Goal: Information Seeking & Learning: Understand process/instructions

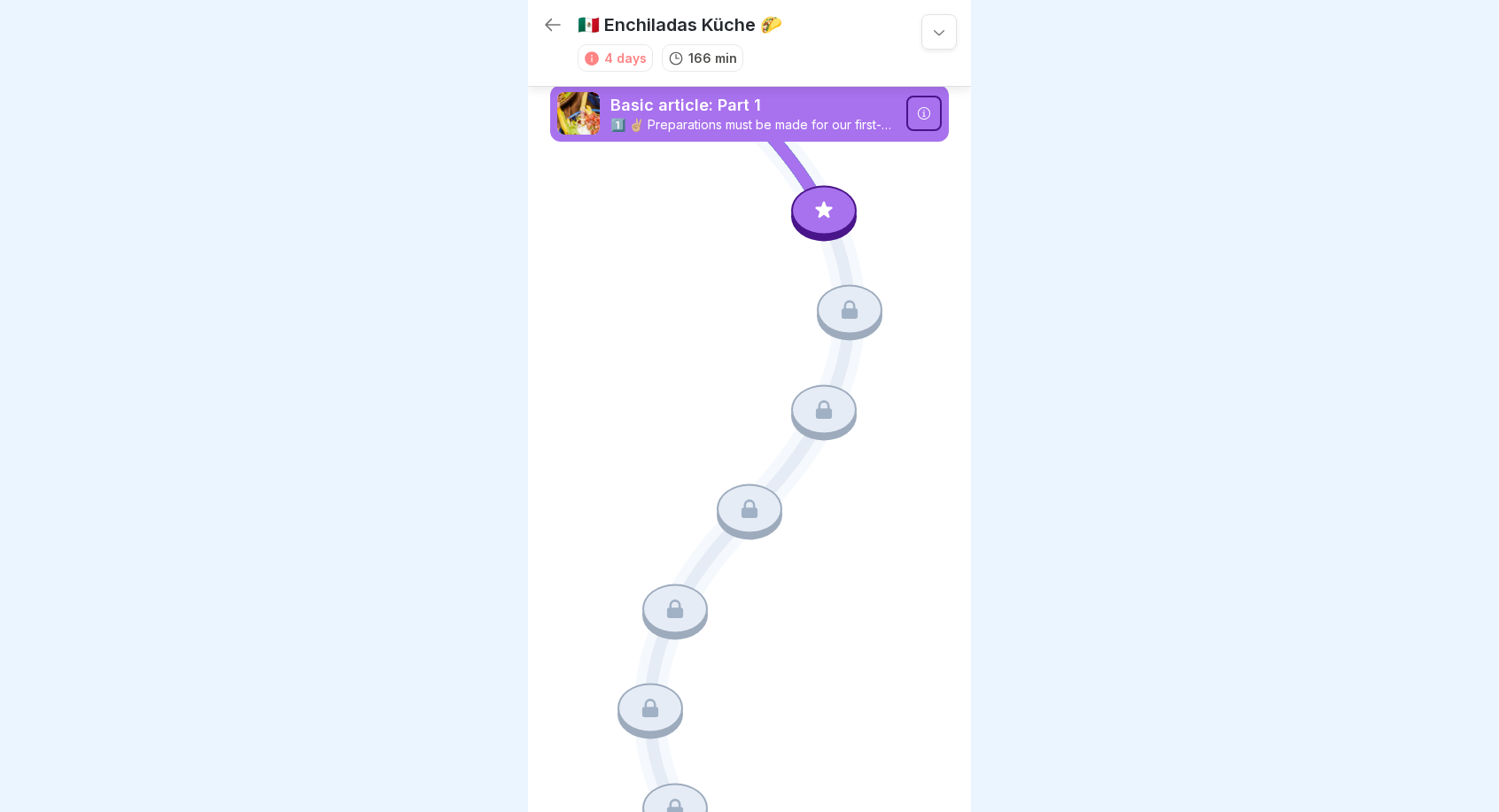
click at [872, 123] on p "1️⃣ ✌🏼 Preparations must be made for our first-class dishes! This is one of 3 c…" at bounding box center [754, 125] width 285 height 16
click at [814, 214] on icon at bounding box center [824, 210] width 23 height 23
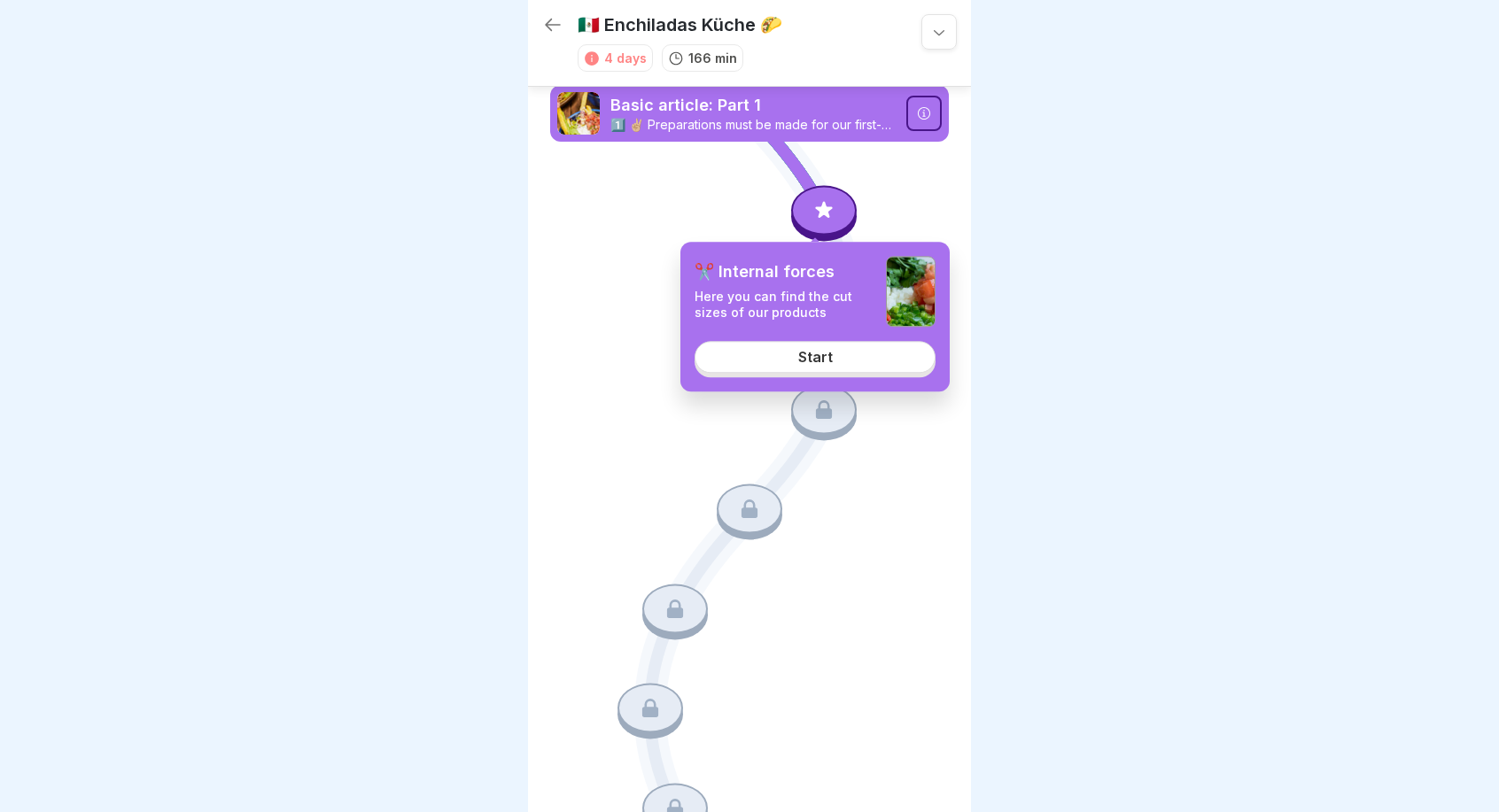
click at [838, 360] on link "Start" at bounding box center [815, 357] width 241 height 32
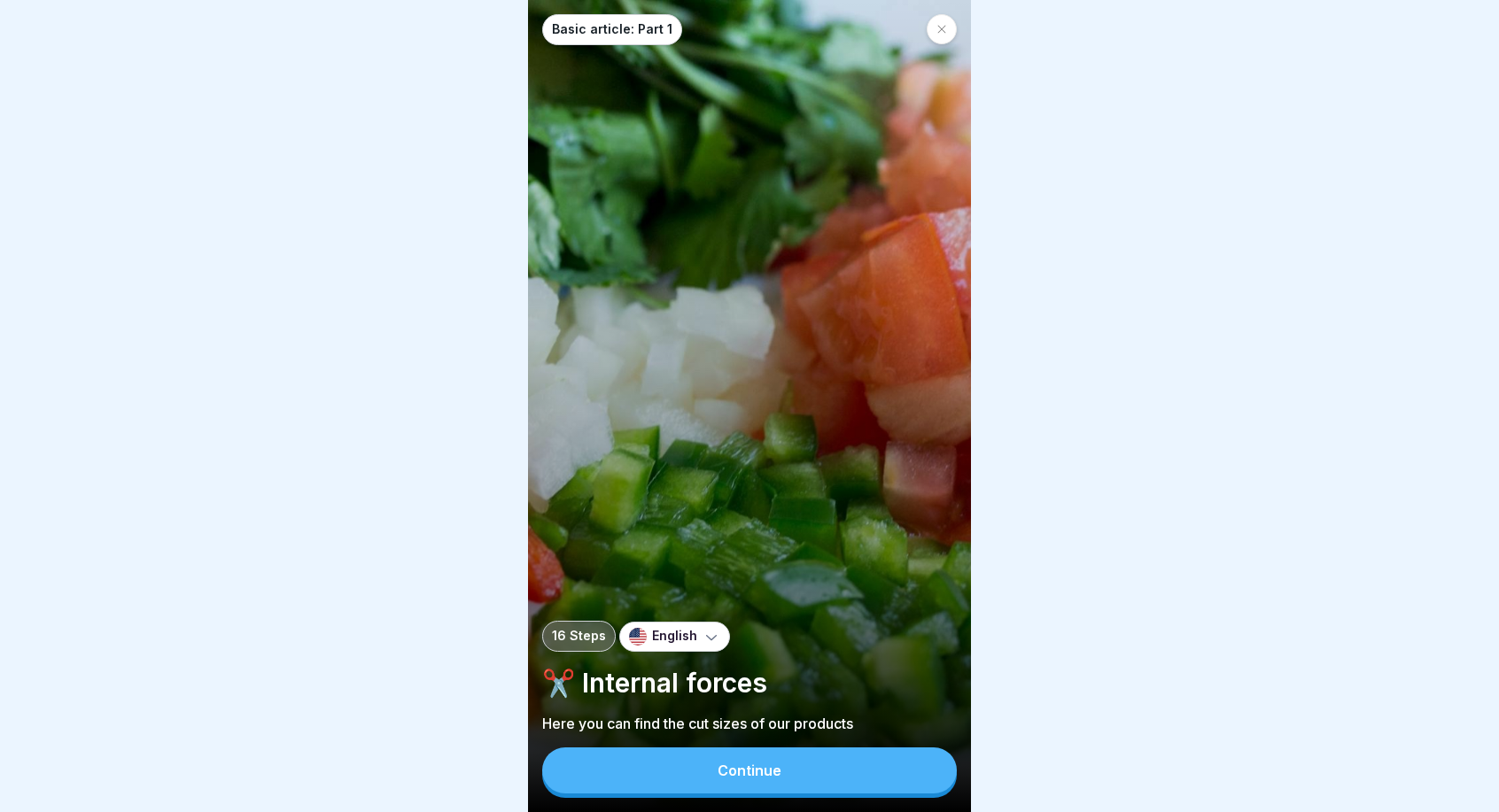
scroll to position [13, 0]
click at [794, 772] on button "Continue" at bounding box center [750, 771] width 415 height 46
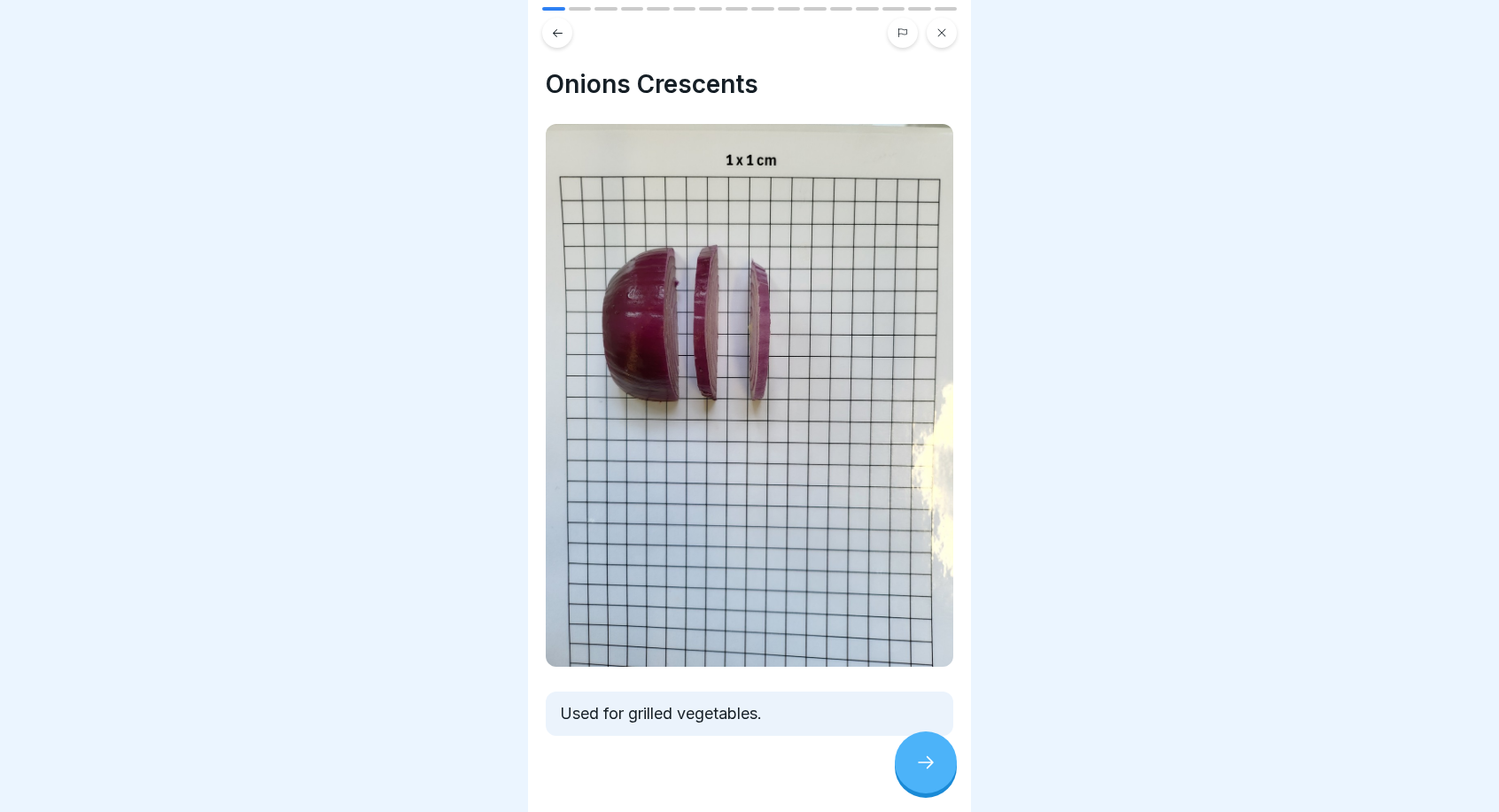
click at [929, 754] on icon at bounding box center [926, 763] width 21 height 21
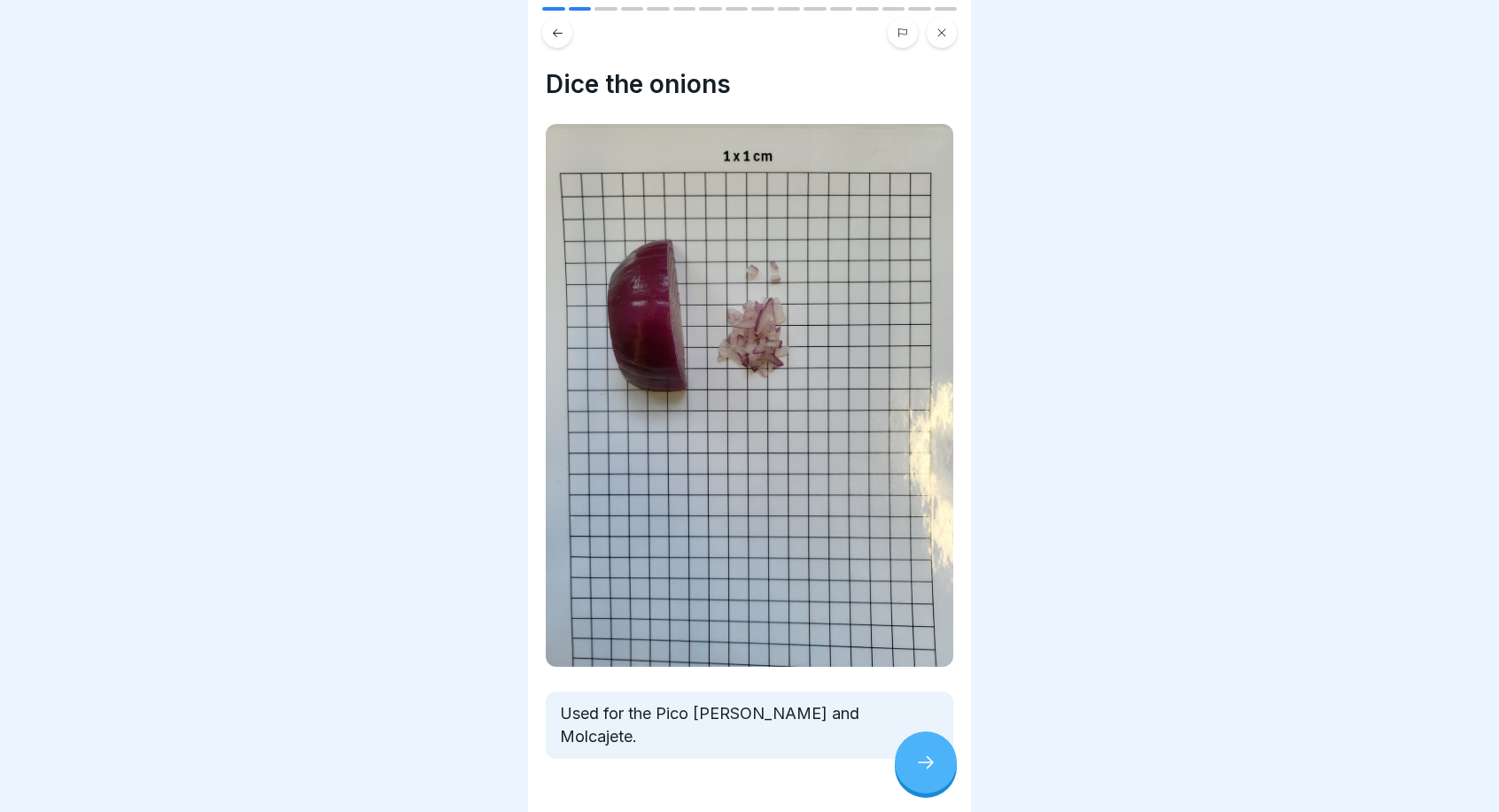
click at [929, 764] on icon at bounding box center [926, 763] width 21 height 21
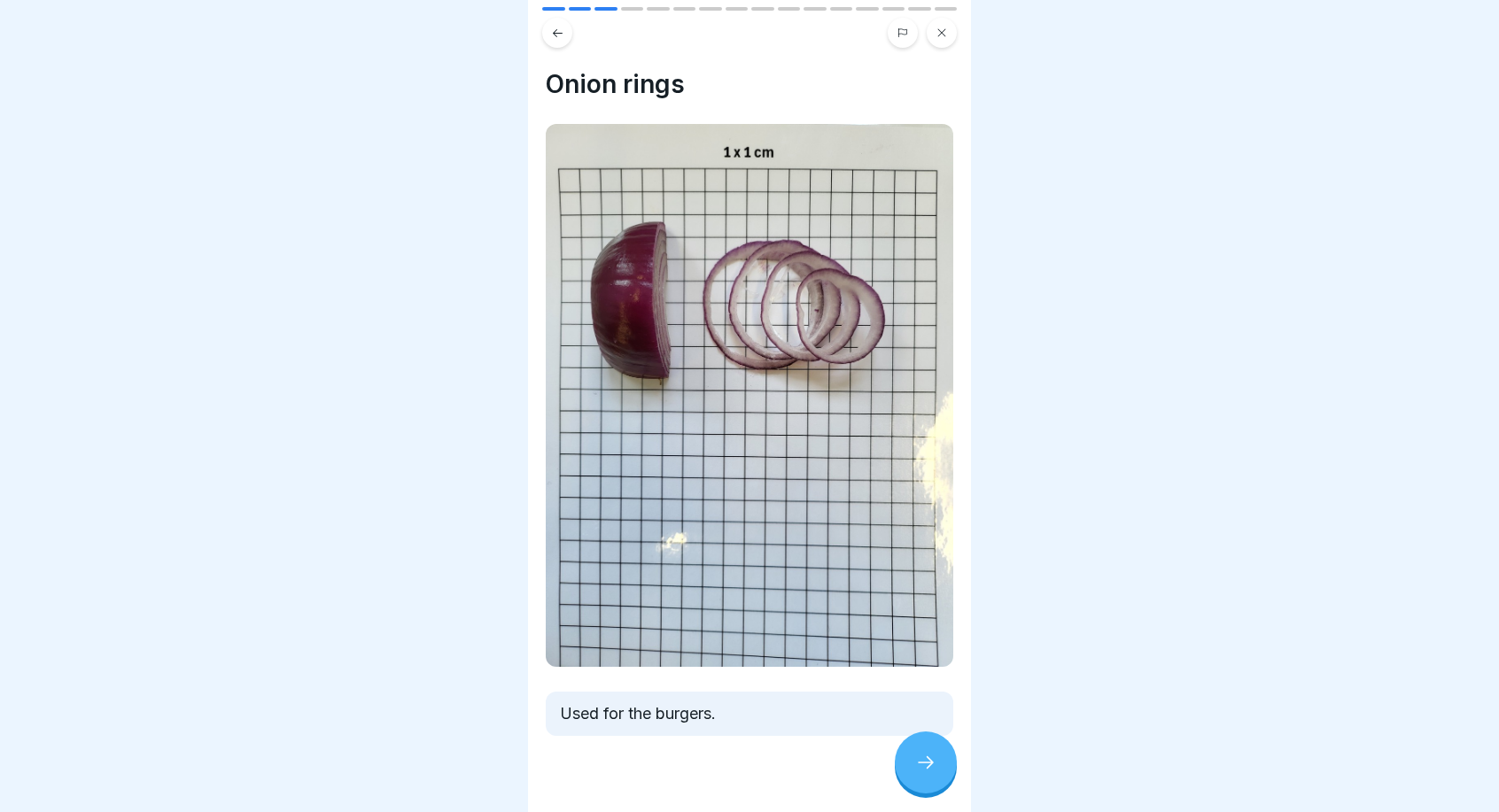
click at [929, 764] on icon at bounding box center [926, 763] width 21 height 21
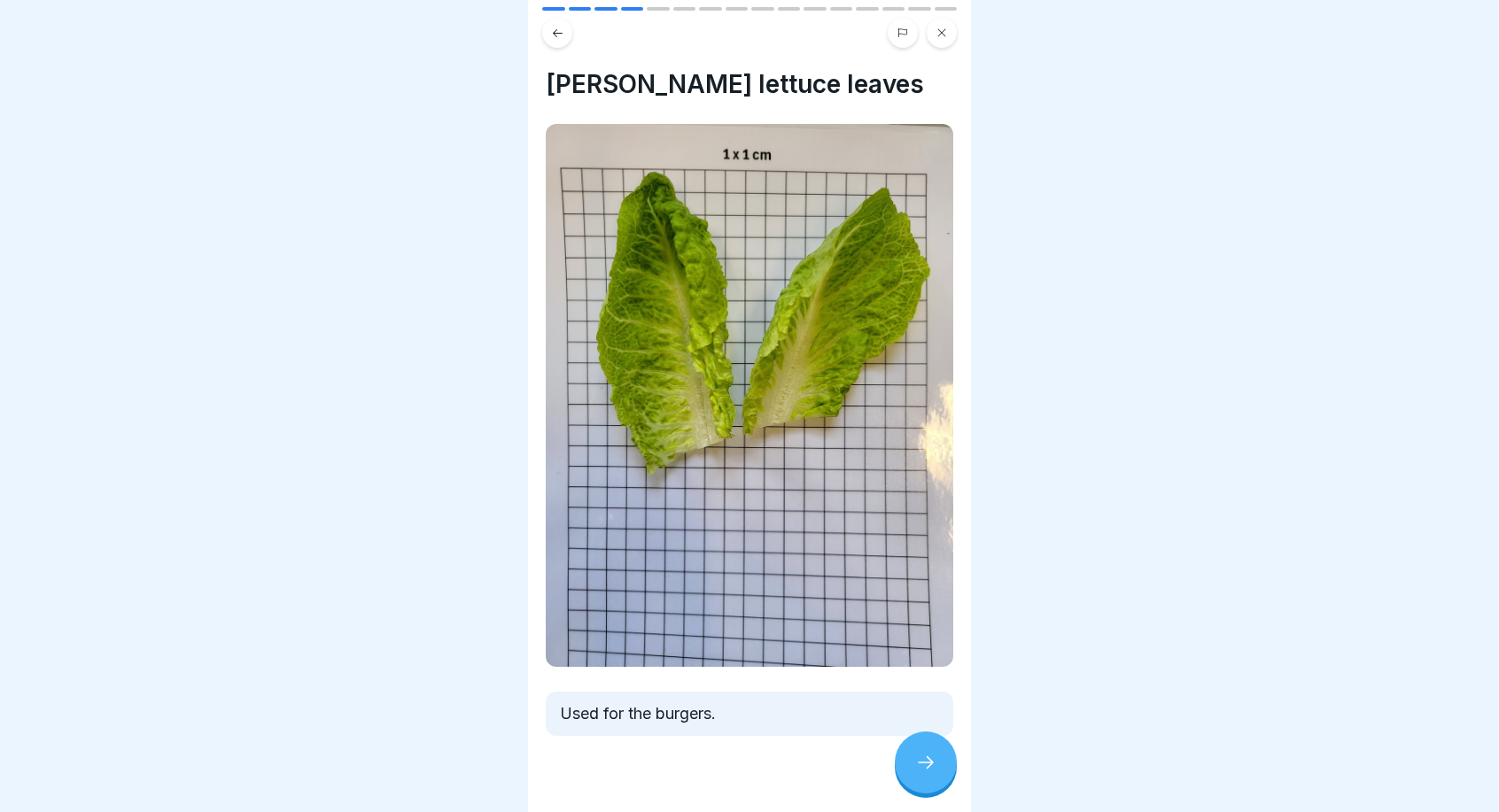
click at [929, 764] on icon at bounding box center [926, 763] width 21 height 21
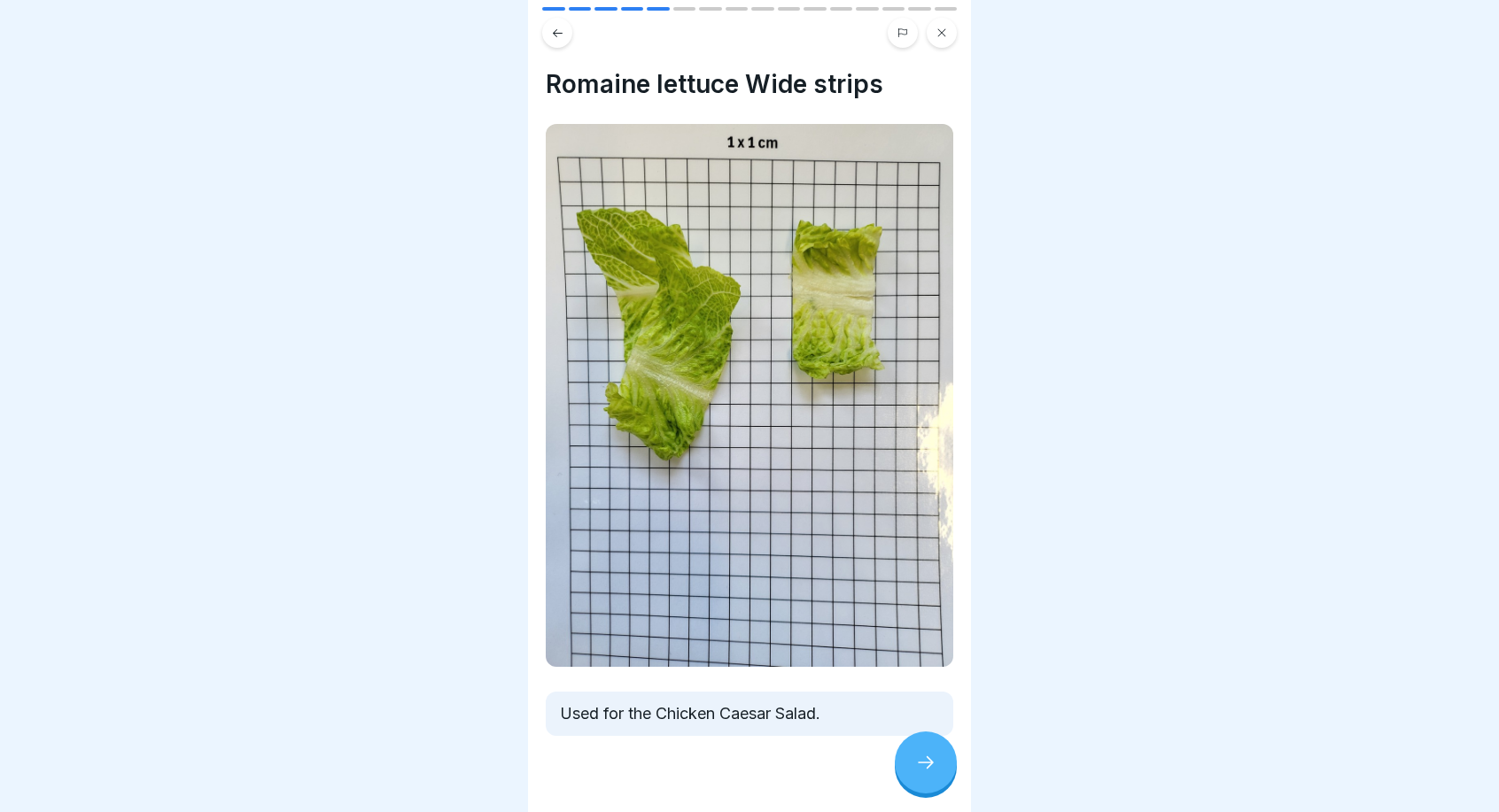
click at [929, 764] on icon at bounding box center [926, 763] width 21 height 21
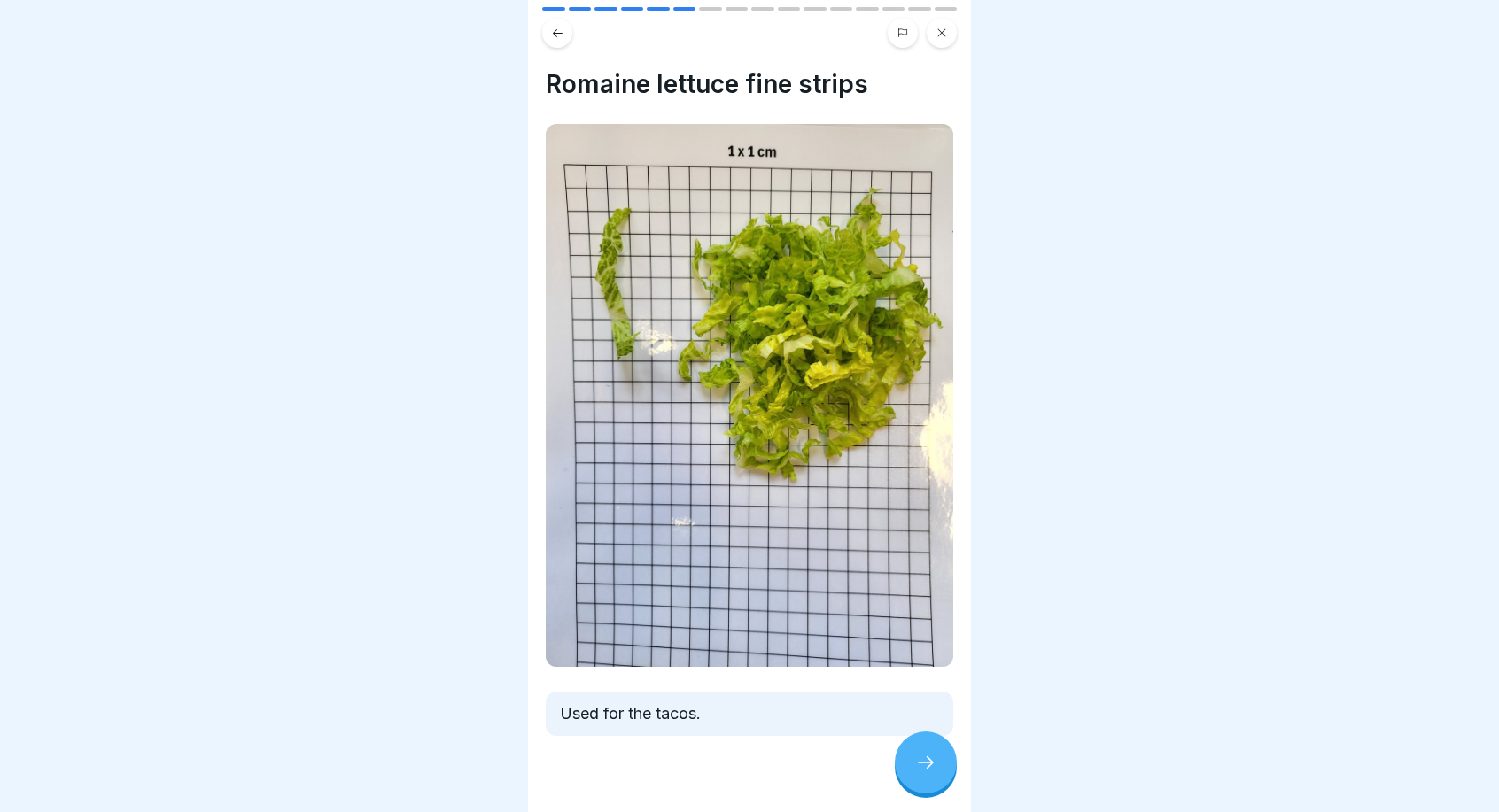
click at [929, 764] on icon at bounding box center [926, 763] width 21 height 21
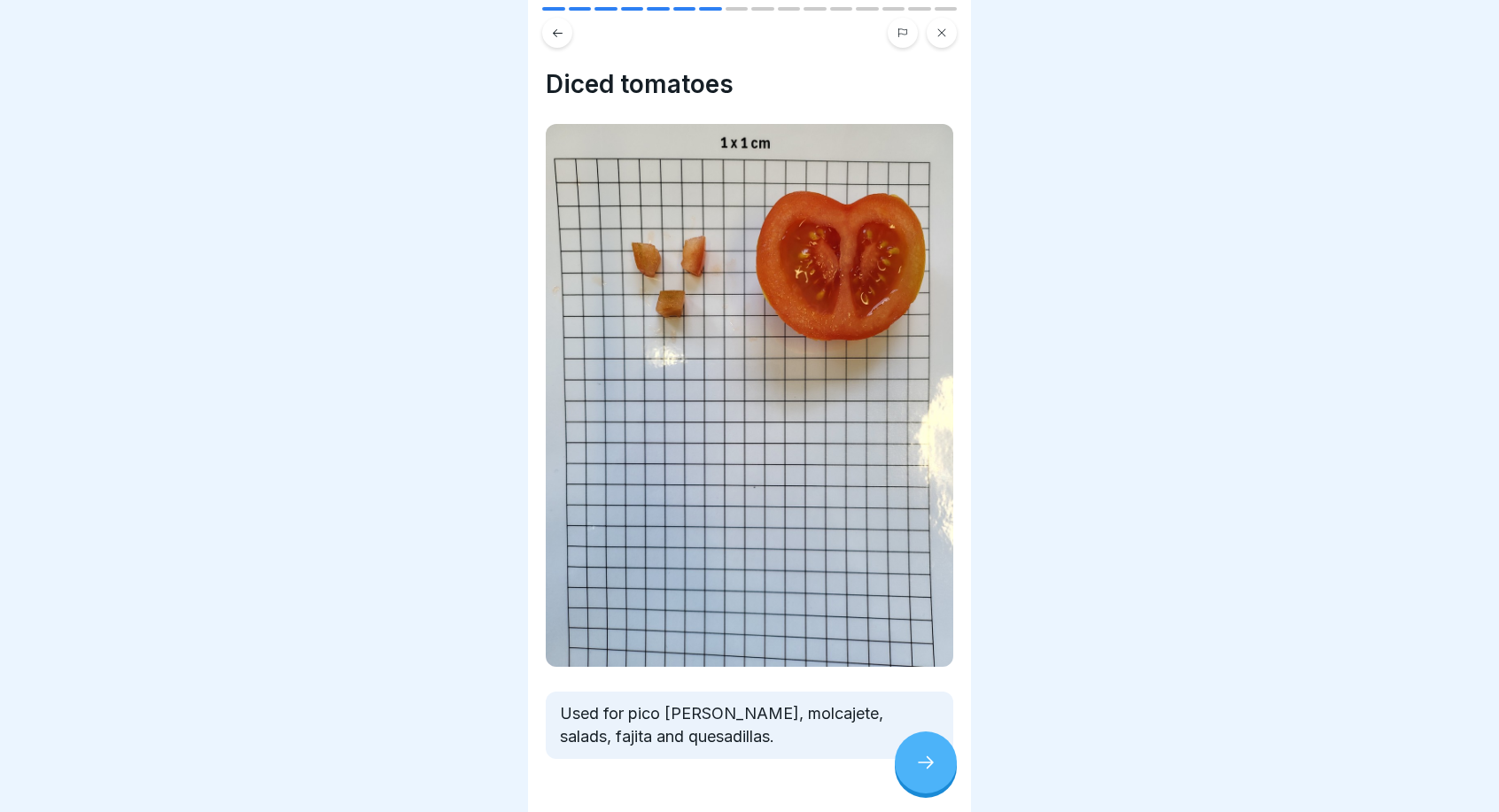
click at [929, 764] on icon at bounding box center [926, 763] width 21 height 21
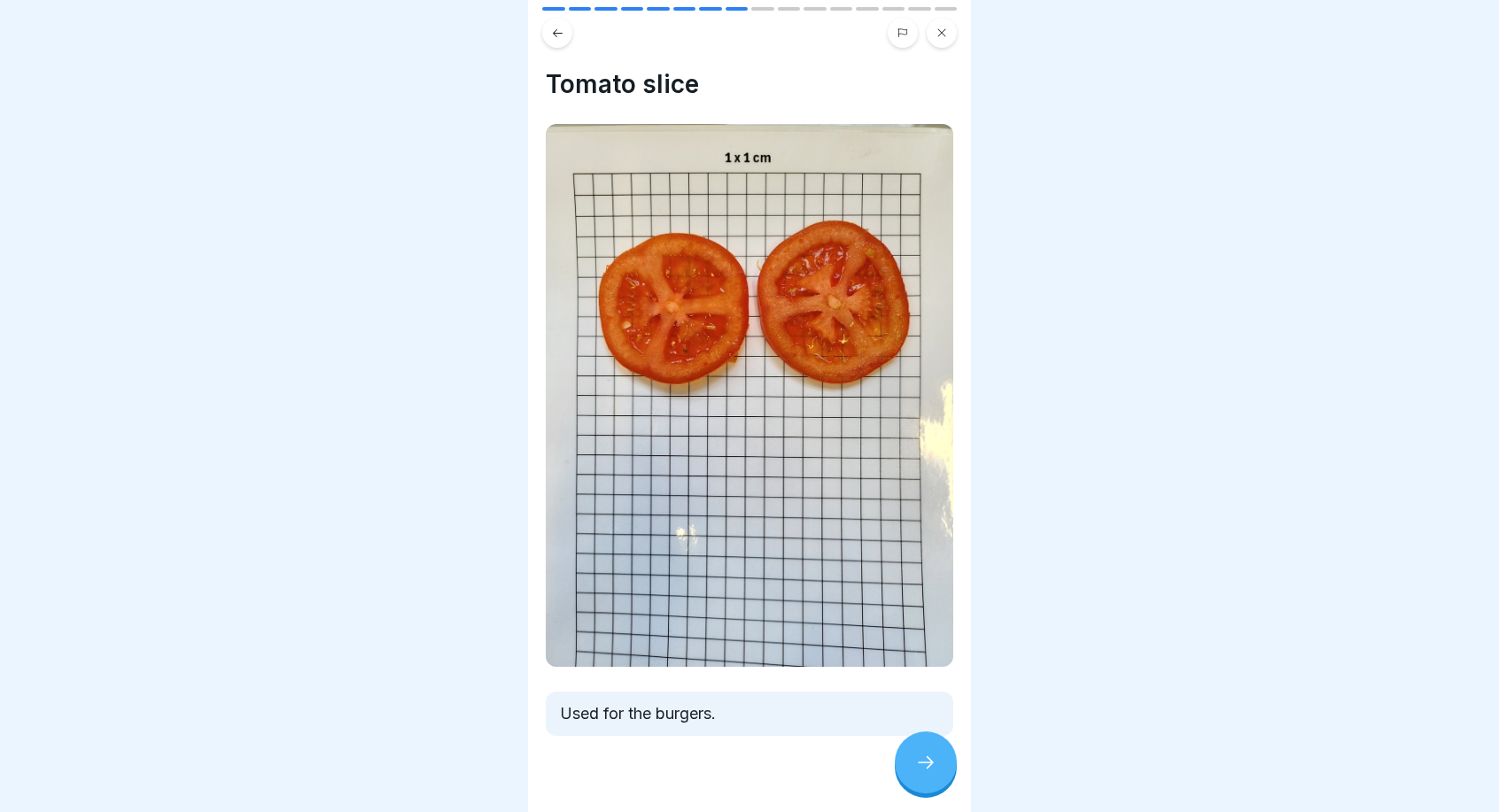
click at [929, 764] on icon at bounding box center [926, 763] width 21 height 21
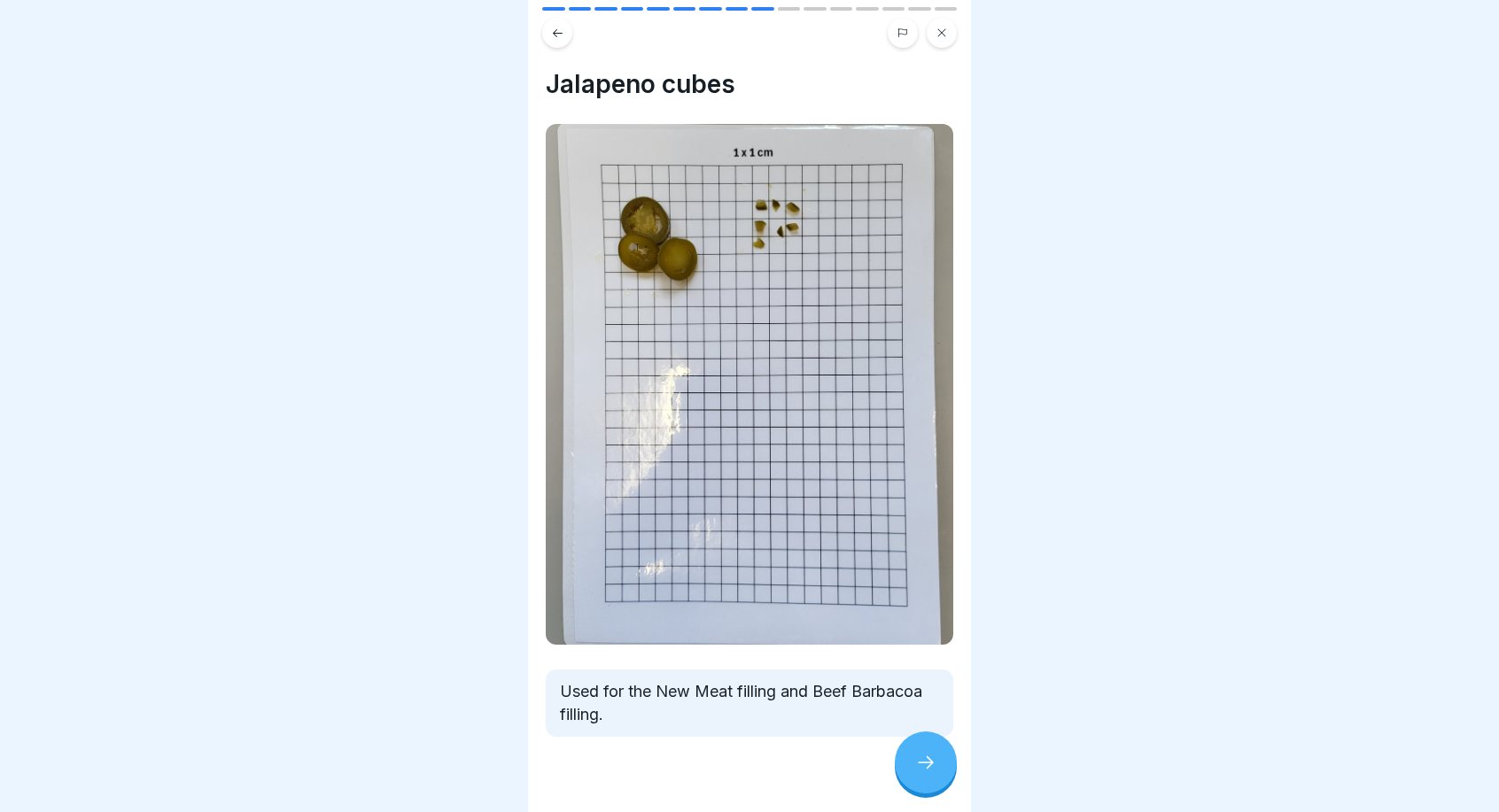
click at [929, 764] on icon at bounding box center [926, 763] width 21 height 21
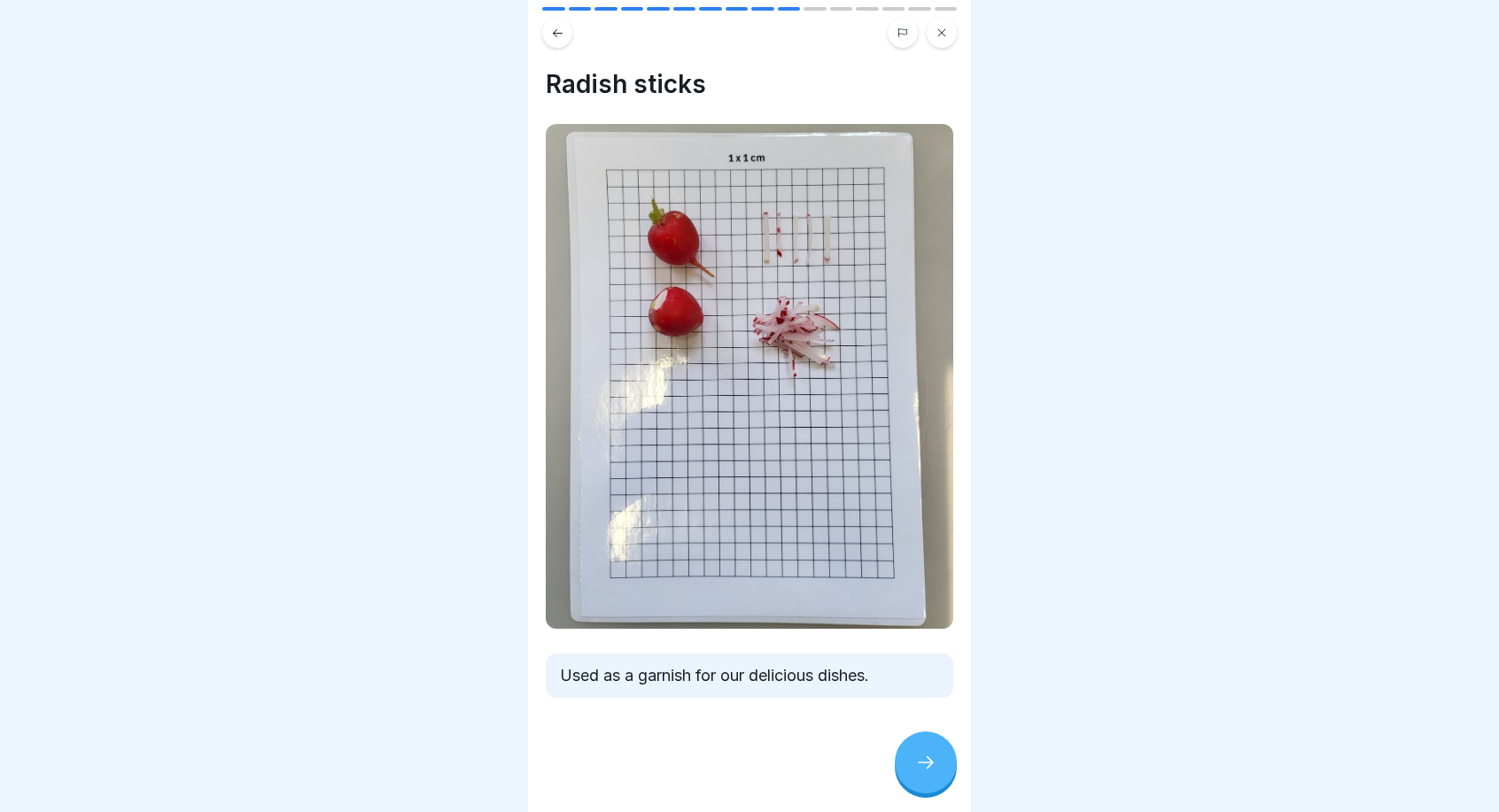
click at [929, 764] on icon at bounding box center [926, 763] width 21 height 21
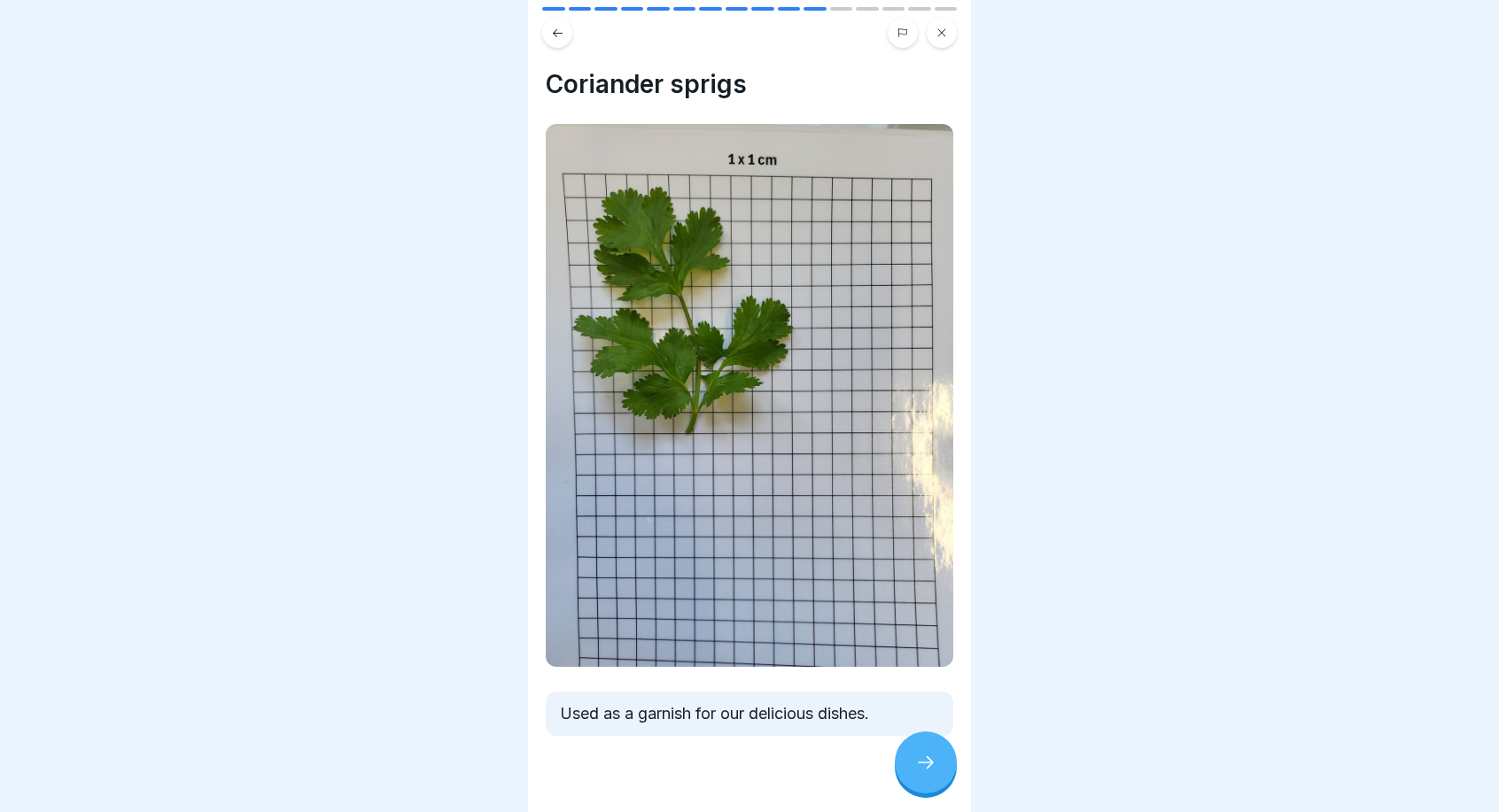
click at [929, 764] on icon at bounding box center [926, 763] width 21 height 21
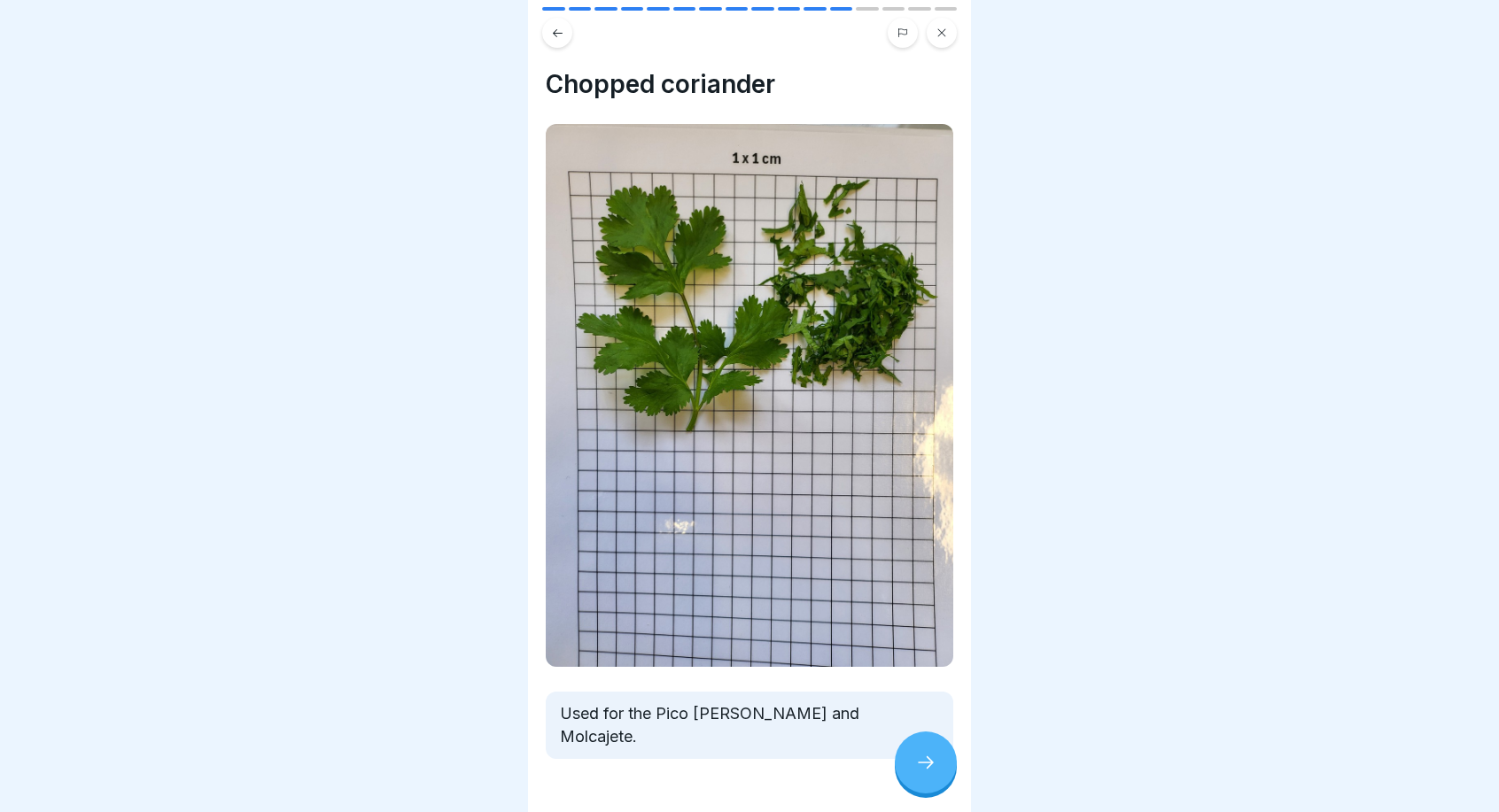
click at [929, 764] on icon at bounding box center [926, 763] width 21 height 21
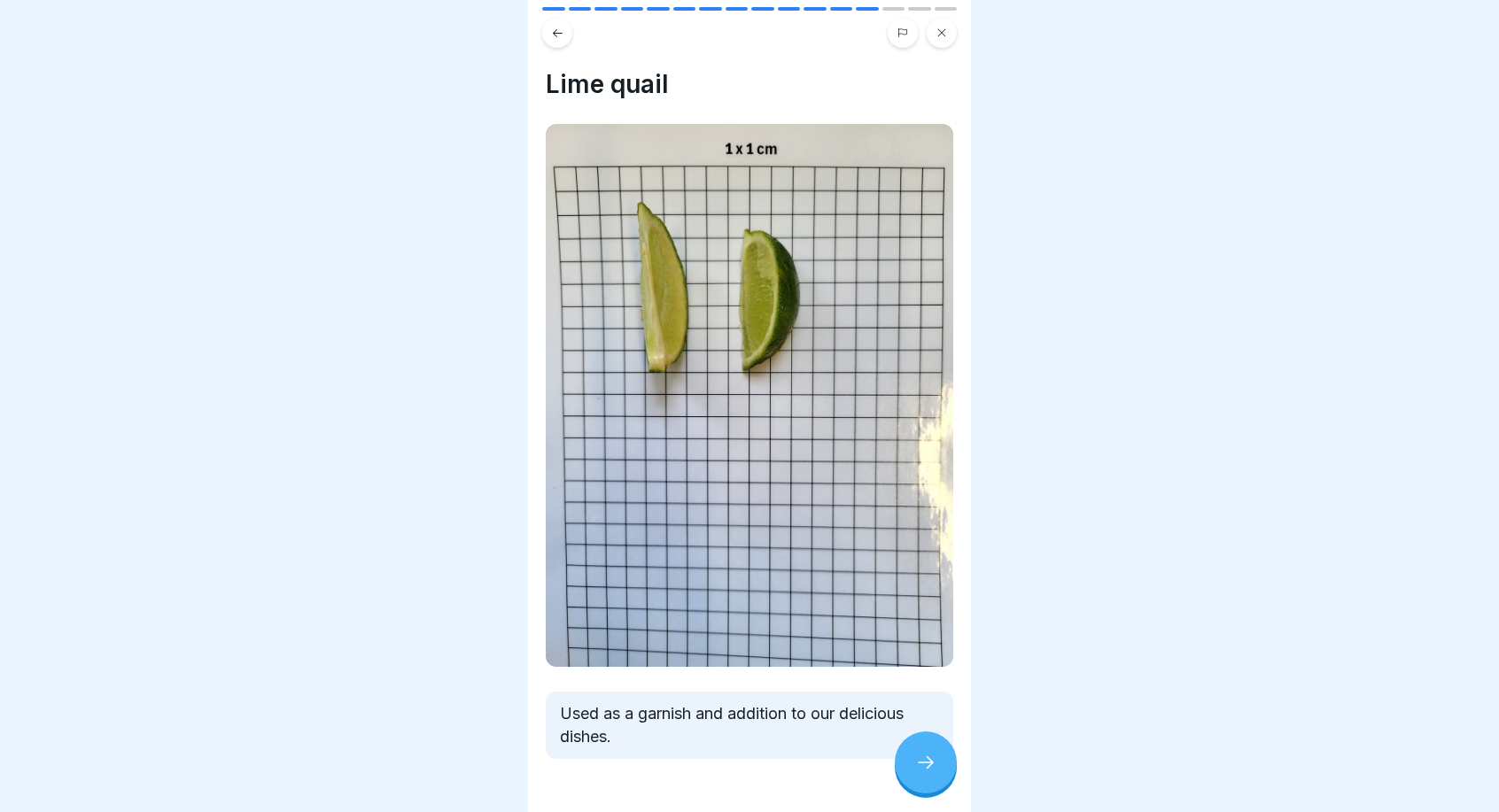
click at [929, 764] on icon at bounding box center [926, 763] width 21 height 21
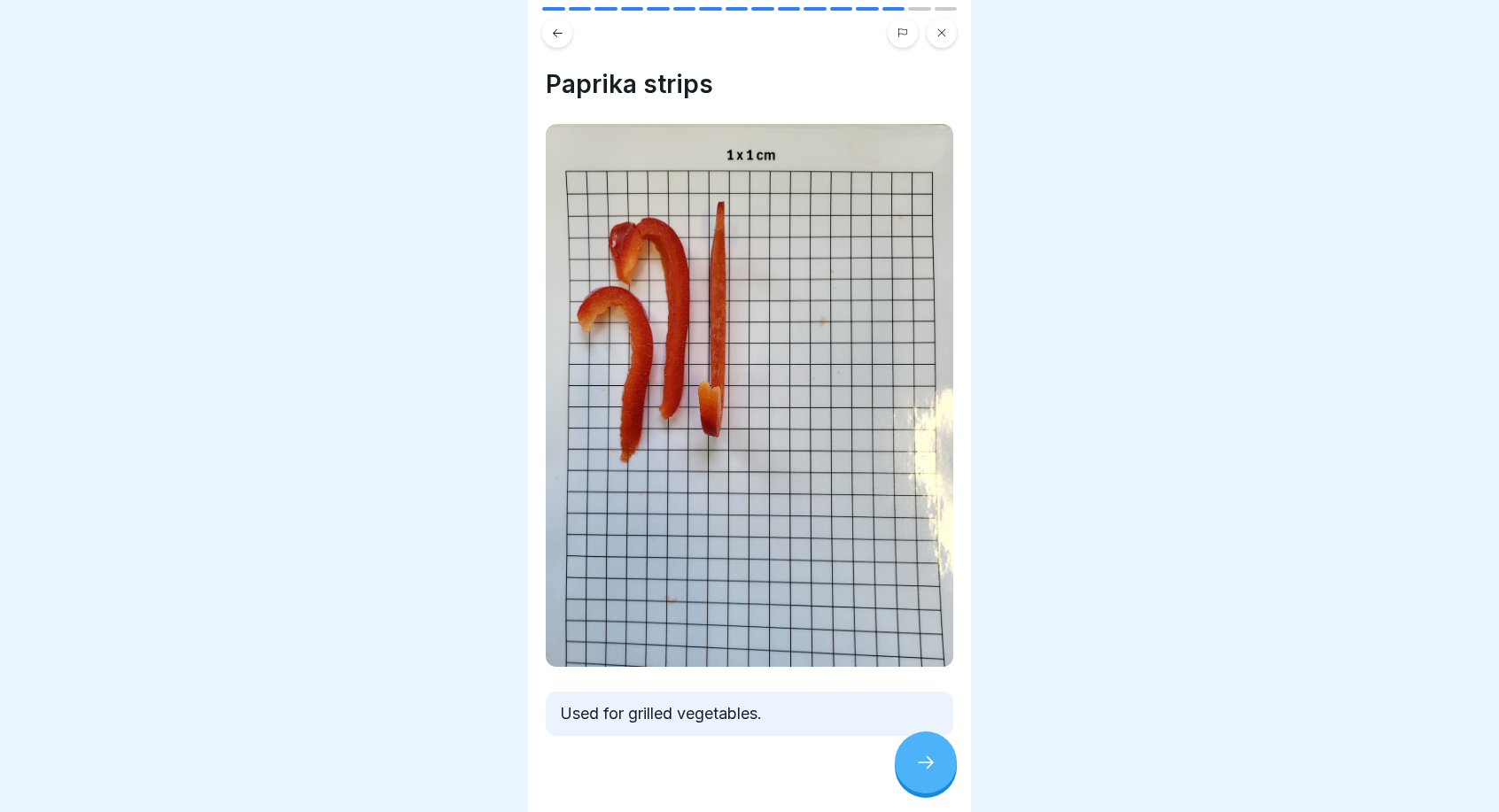
click at [929, 764] on icon at bounding box center [926, 763] width 21 height 21
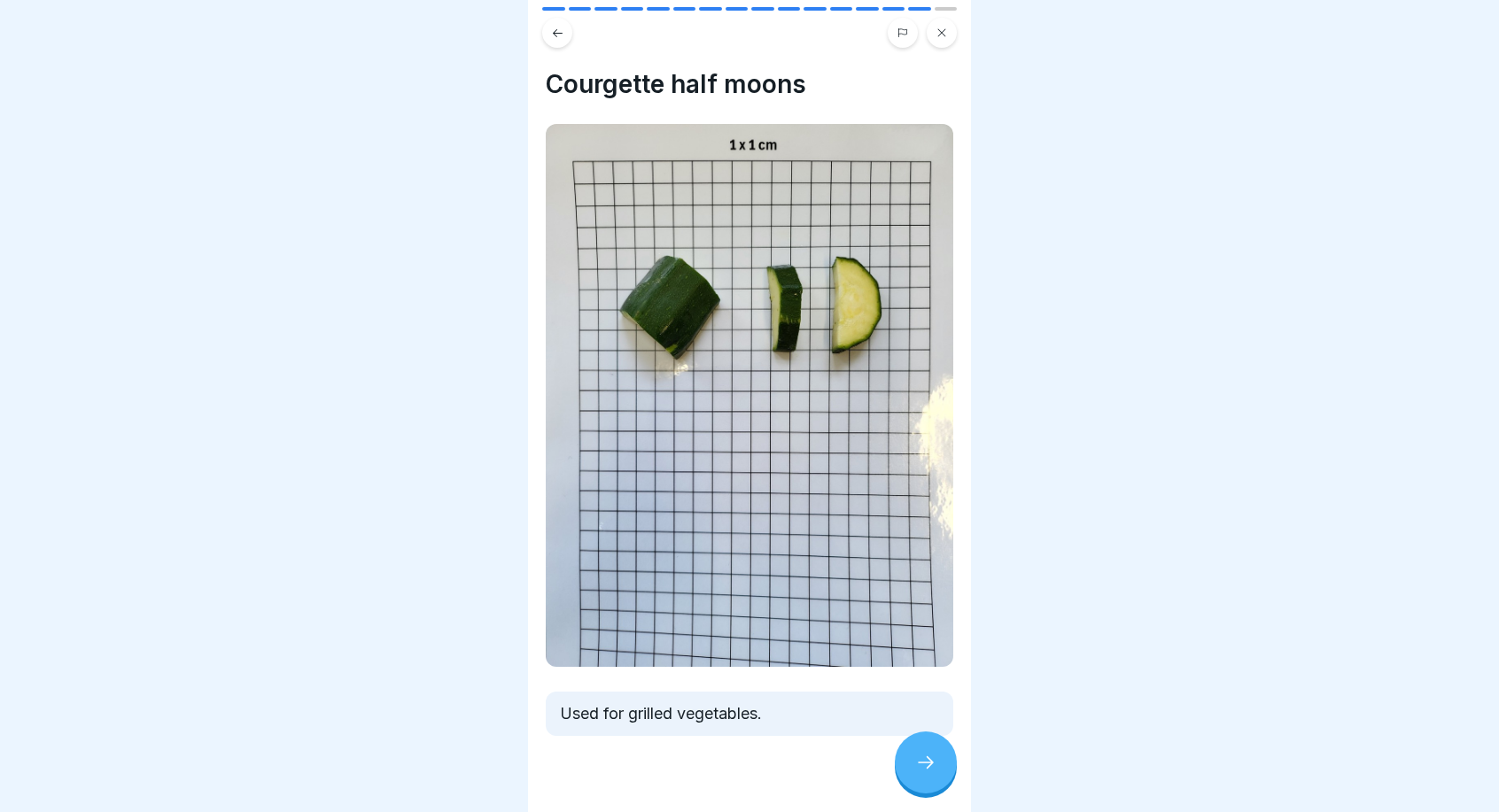
click at [929, 764] on icon at bounding box center [926, 763] width 21 height 21
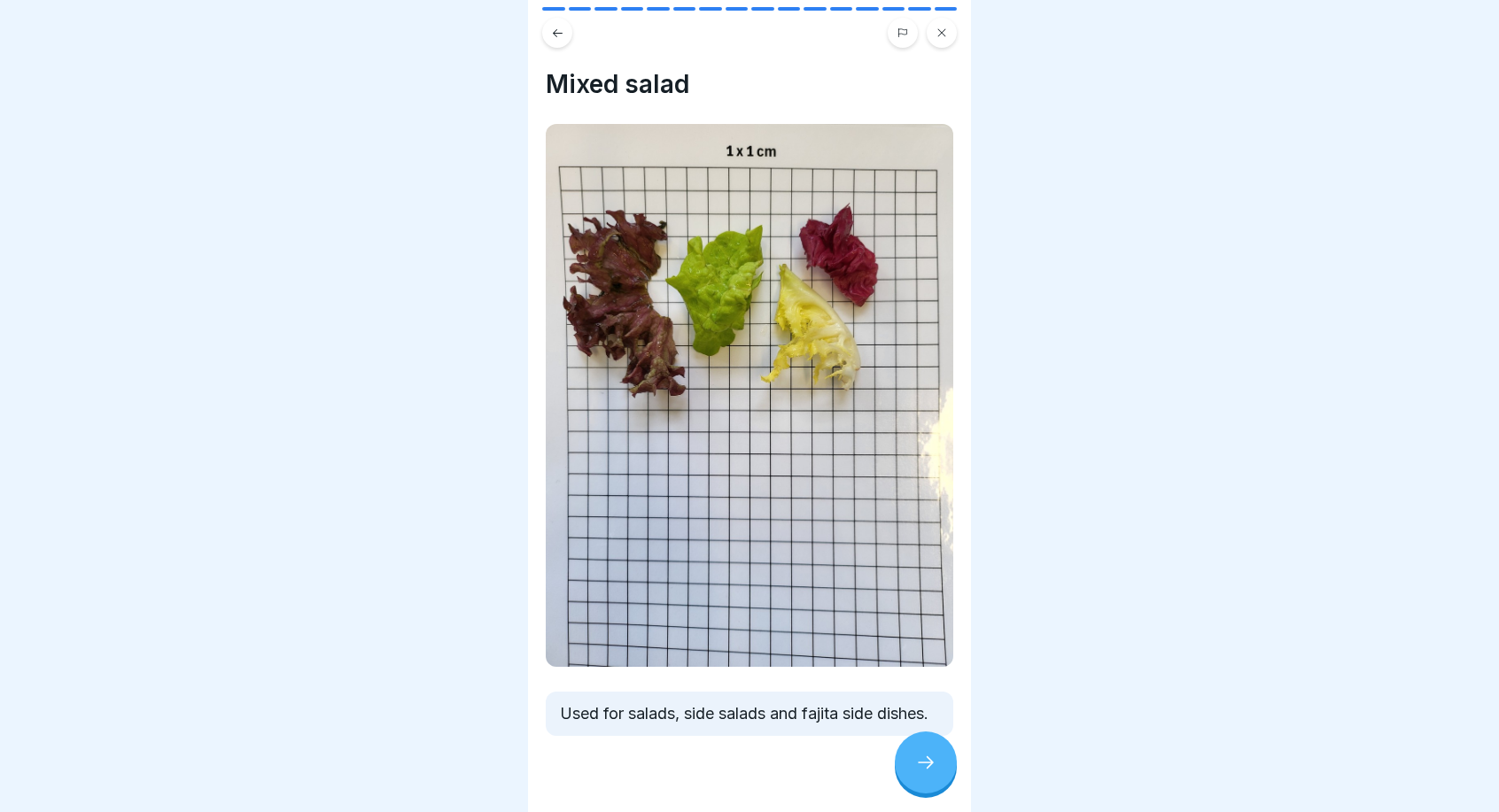
click at [929, 764] on icon at bounding box center [926, 763] width 21 height 21
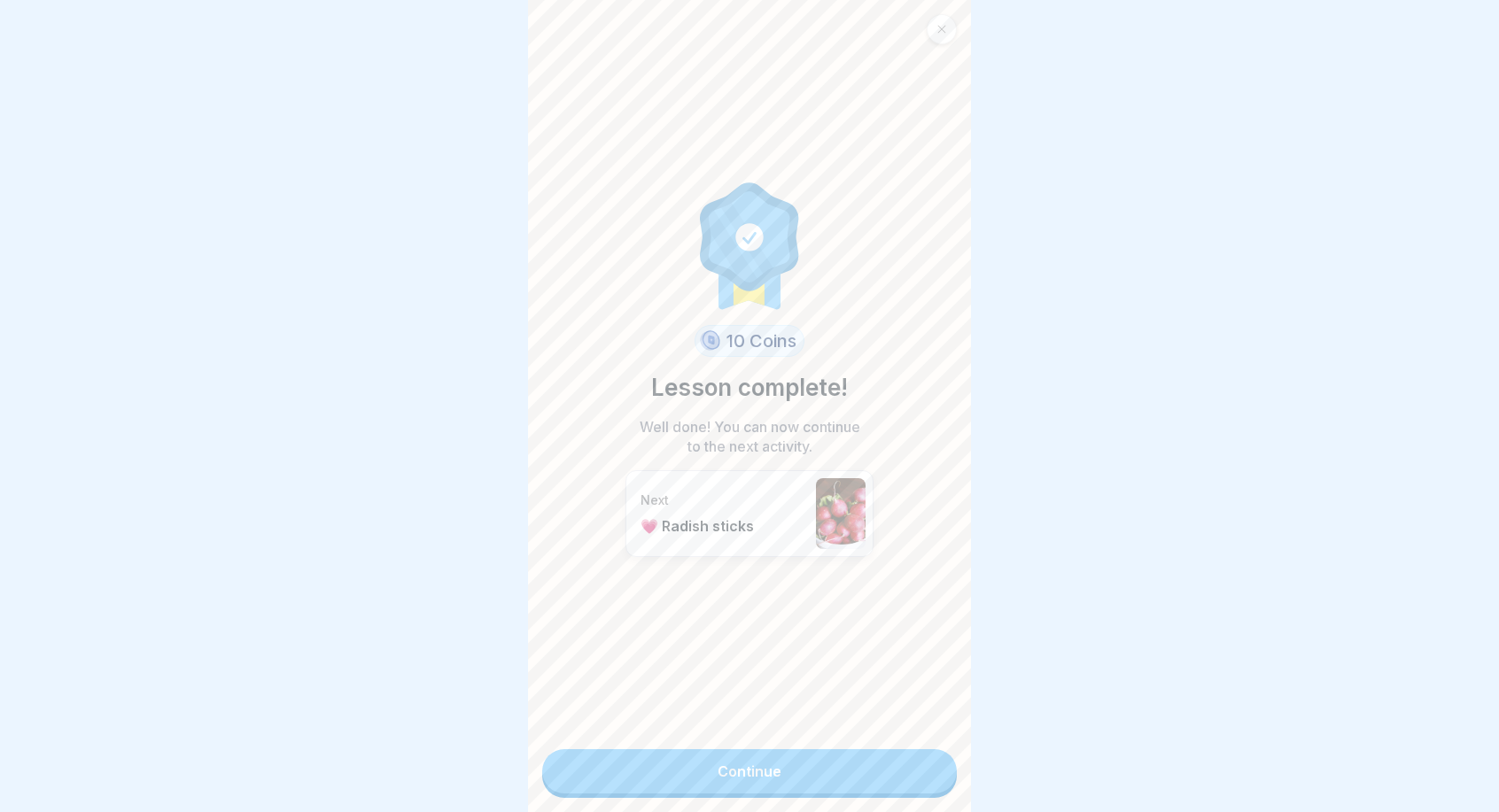
click at [855, 760] on link "Continue" at bounding box center [750, 772] width 415 height 45
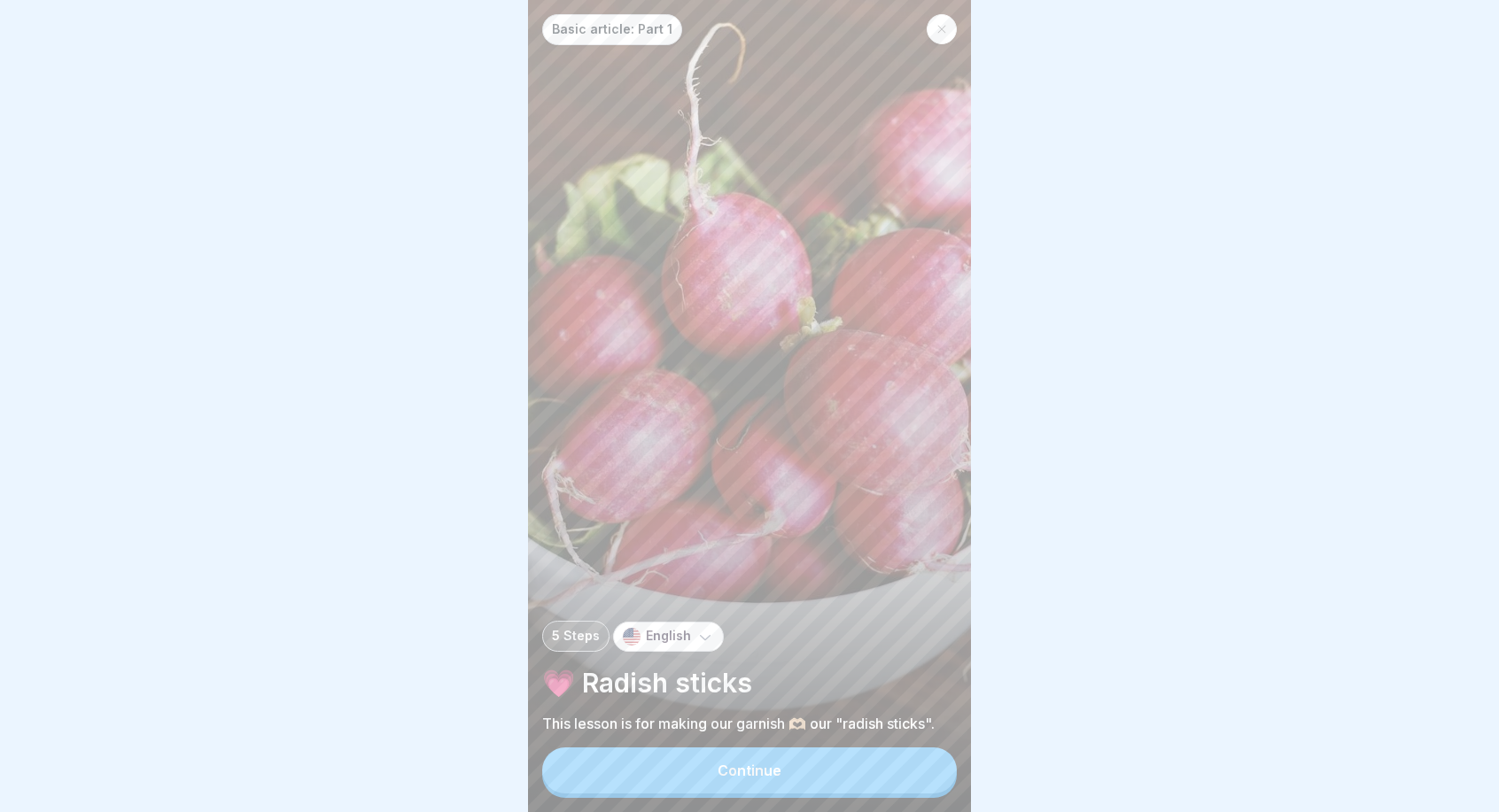
click at [946, 24] on icon at bounding box center [942, 29] width 11 height 11
